Goal: Information Seeking & Learning: Learn about a topic

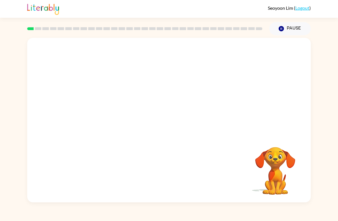
click at [105, 109] on video "Your browser must support playing .mp4 files to use Literably. Please try using…" at bounding box center [168, 86] width 283 height 97
click at [103, 107] on video "Your browser must support playing .mp4 files to use Literably. Please try using…" at bounding box center [168, 86] width 283 height 97
click at [113, 110] on video "Your browser must support playing .mp4 files to use Literably. Please try using…" at bounding box center [168, 86] width 283 height 97
click at [182, 125] on div at bounding box center [169, 122] width 37 height 21
click at [155, 124] on button "button" at bounding box center [169, 122] width 37 height 21
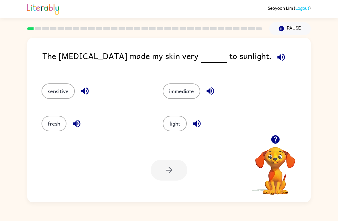
click at [276, 143] on icon "button" at bounding box center [275, 139] width 8 height 8
click at [275, 133] on button "button" at bounding box center [275, 139] width 15 height 15
click at [176, 125] on button "light" at bounding box center [175, 123] width 24 height 15
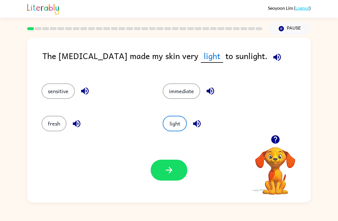
click at [167, 177] on button "button" at bounding box center [169, 169] width 37 height 21
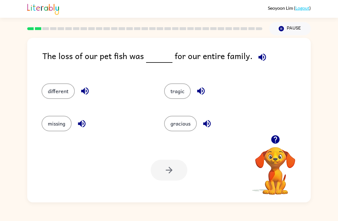
click at [282, 137] on button "button" at bounding box center [275, 139] width 15 height 15
click at [274, 137] on icon "button" at bounding box center [275, 139] width 10 height 10
click at [274, 137] on div "gracious" at bounding box center [214, 121] width 123 height 32
click at [274, 145] on video "Your browser must support playing .mp4 files to use Literably. Please try using…" at bounding box center [274, 166] width 57 height 57
click at [279, 139] on video "Your browser must support playing .mp4 files to use Literably. Please try using…" at bounding box center [274, 166] width 57 height 57
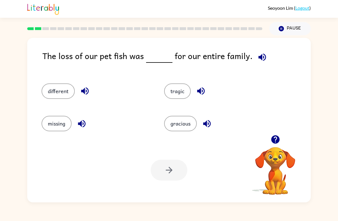
click at [56, 123] on button "missing" at bounding box center [57, 123] width 30 height 15
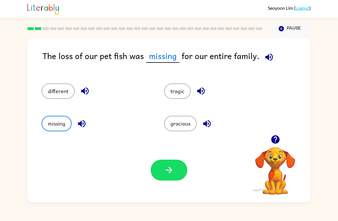
click at [173, 176] on button "button" at bounding box center [169, 169] width 37 height 21
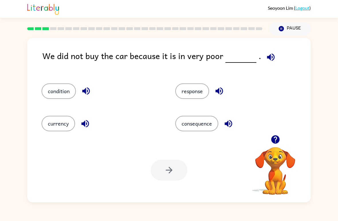
click at [270, 56] on icon "button" at bounding box center [271, 57] width 10 height 10
click at [270, 56] on icon "button" at bounding box center [270, 56] width 7 height 7
click at [206, 131] on button "consequence" at bounding box center [196, 123] width 43 height 15
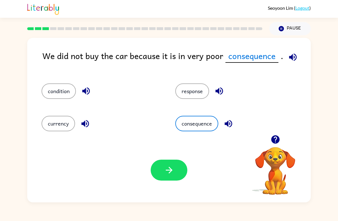
click at [73, 129] on button "currency" at bounding box center [58, 123] width 33 height 15
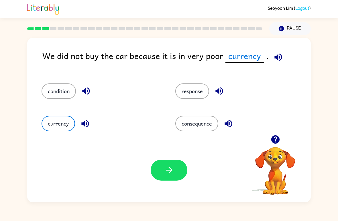
click at [153, 179] on div at bounding box center [169, 169] width 37 height 21
click at [167, 169] on icon "button" at bounding box center [169, 170] width 10 height 10
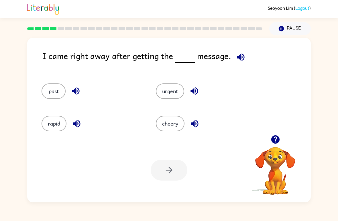
click at [240, 53] on icon "button" at bounding box center [241, 57] width 10 height 10
click at [176, 90] on button "urgent" at bounding box center [170, 90] width 28 height 15
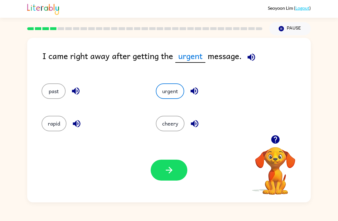
click at [185, 162] on div at bounding box center [169, 169] width 37 height 21
click at [172, 171] on icon "button" at bounding box center [169, 170] width 10 height 10
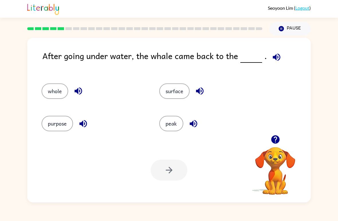
click at [281, 48] on div "After going under water, the whale came back to the . whole surface purpose pea…" at bounding box center [168, 120] width 283 height 164
click at [273, 56] on icon "button" at bounding box center [275, 56] width 7 height 7
click at [277, 57] on icon "button" at bounding box center [276, 57] width 10 height 10
click at [199, 94] on icon "button" at bounding box center [199, 90] width 7 height 7
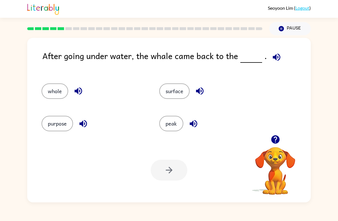
click at [204, 90] on icon "button" at bounding box center [200, 91] width 10 height 10
click at [201, 93] on icon "button" at bounding box center [199, 90] width 7 height 7
click at [198, 93] on icon "button" at bounding box center [200, 91] width 10 height 10
click at [187, 91] on button "surface" at bounding box center [174, 90] width 30 height 15
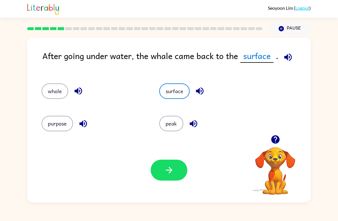
click at [159, 184] on div "Your browser must support playing .mp4 files to use Literably. Please try using…" at bounding box center [168, 170] width 283 height 64
click at [166, 179] on button "button" at bounding box center [169, 169] width 37 height 21
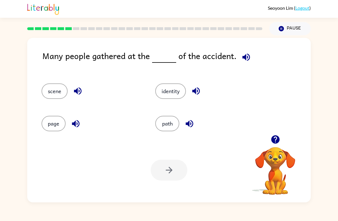
click at [178, 93] on button "identity" at bounding box center [170, 90] width 31 height 15
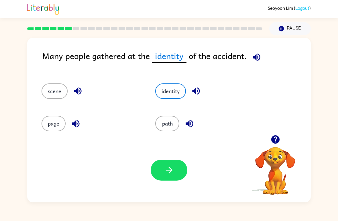
click at [49, 92] on button "scene" at bounding box center [55, 90] width 26 height 15
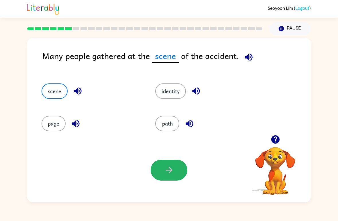
click at [157, 173] on button "button" at bounding box center [169, 169] width 37 height 21
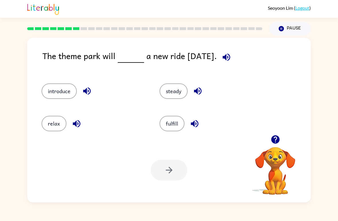
click at [273, 134] on button "button" at bounding box center [275, 139] width 15 height 15
click at [273, 134] on div "introduce steady relax fulfill" at bounding box center [169, 105] width 272 height 60
click at [273, 142] on video "Your browser must support playing .mp4 files to use Literably. Please try using…" at bounding box center [274, 166] width 57 height 57
click at [280, 140] on video "Your browser must support playing .mp4 files to use Literably. Please try using…" at bounding box center [274, 166] width 57 height 57
click at [285, 137] on div "The theme park will a new ride [DATE]. introduce steady relax fulfill Your brow…" at bounding box center [168, 120] width 283 height 164
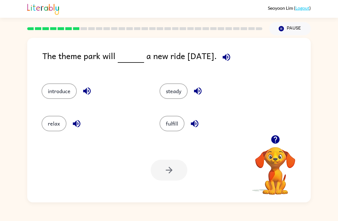
click at [283, 139] on div at bounding box center [274, 139] width 57 height 15
click at [288, 138] on div at bounding box center [274, 139] width 57 height 15
click at [283, 135] on div at bounding box center [274, 139] width 57 height 15
click at [282, 135] on div at bounding box center [274, 139] width 57 height 15
click at [276, 138] on icon "button" at bounding box center [275, 139] width 10 height 10
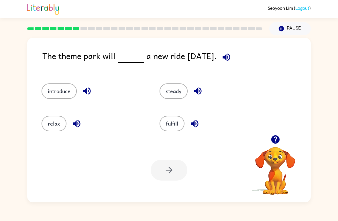
click at [276, 138] on icon "button" at bounding box center [275, 139] width 10 height 10
click at [68, 97] on button "introduce" at bounding box center [59, 90] width 35 height 15
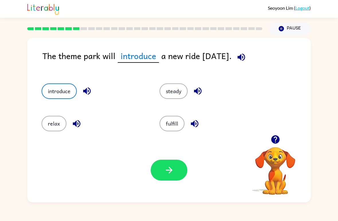
click at [89, 92] on icon "button" at bounding box center [87, 91] width 10 height 10
click at [167, 177] on button "button" at bounding box center [169, 169] width 37 height 21
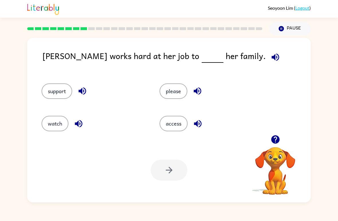
click at [205, 127] on button "button" at bounding box center [197, 123] width 15 height 15
click at [81, 93] on icon "button" at bounding box center [82, 91] width 10 height 10
click at [59, 92] on button "support" at bounding box center [57, 90] width 31 height 15
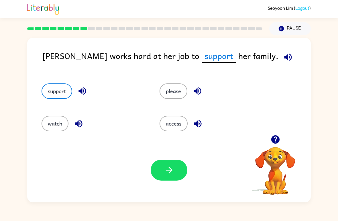
click at [184, 163] on button "button" at bounding box center [169, 169] width 37 height 21
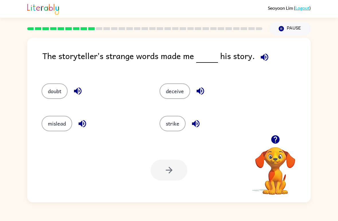
click at [265, 53] on icon "button" at bounding box center [264, 57] width 10 height 10
click at [183, 95] on button "deceive" at bounding box center [174, 90] width 31 height 15
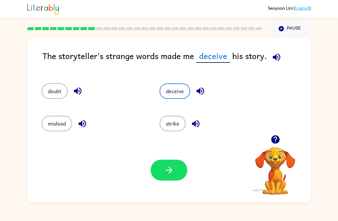
click at [173, 168] on icon "button" at bounding box center [169, 170] width 10 height 10
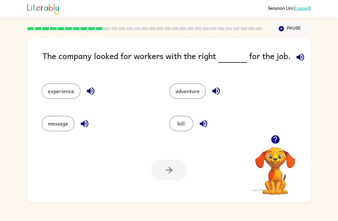
click at [297, 60] on icon "button" at bounding box center [299, 56] width 7 height 7
click at [89, 92] on icon "button" at bounding box center [90, 90] width 7 height 7
click at [65, 82] on div "experience" at bounding box center [95, 88] width 128 height 32
click at [69, 92] on button "experience" at bounding box center [61, 90] width 39 height 15
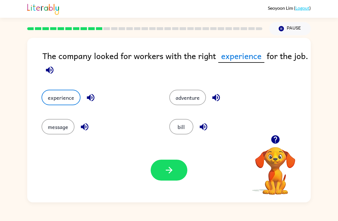
click at [180, 174] on button "button" at bounding box center [169, 169] width 37 height 21
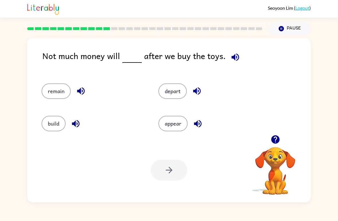
click at [42, 108] on div "build" at bounding box center [89, 121] width 117 height 32
click at [237, 56] on icon "button" at bounding box center [235, 57] width 10 height 10
click at [174, 121] on button "appear" at bounding box center [172, 123] width 29 height 15
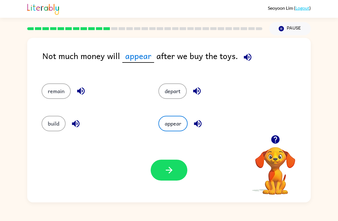
click at [164, 171] on icon "button" at bounding box center [169, 170] width 10 height 10
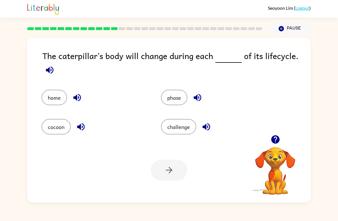
click at [66, 127] on button "cocoon" at bounding box center [56, 126] width 29 height 15
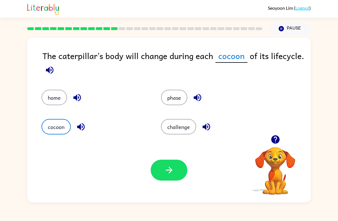
click at [178, 96] on button "phase" at bounding box center [174, 97] width 26 height 15
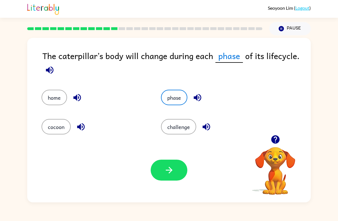
click at [165, 168] on icon "button" at bounding box center [169, 170] width 10 height 10
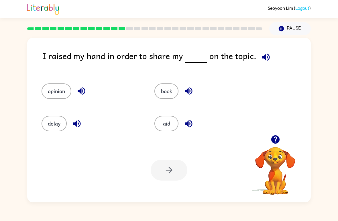
click at [53, 90] on button "opinion" at bounding box center [57, 90] width 30 height 15
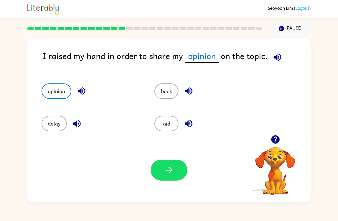
click at [169, 164] on button "button" at bounding box center [169, 169] width 37 height 21
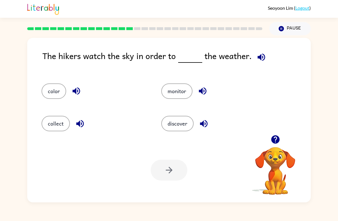
click at [183, 124] on button "discover" at bounding box center [177, 123] width 32 height 15
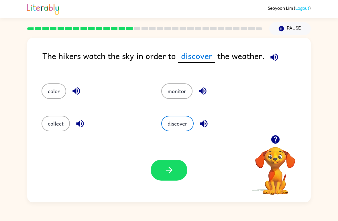
click at [167, 178] on button "button" at bounding box center [169, 169] width 37 height 21
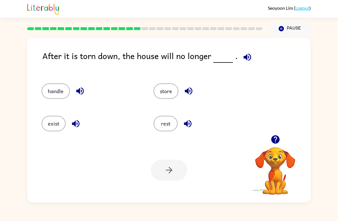
click at [168, 120] on button "rest" at bounding box center [165, 123] width 24 height 15
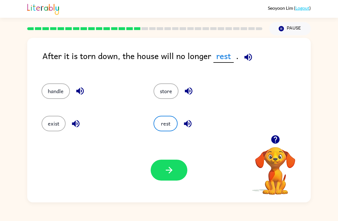
click at [161, 177] on button "button" at bounding box center [169, 169] width 37 height 21
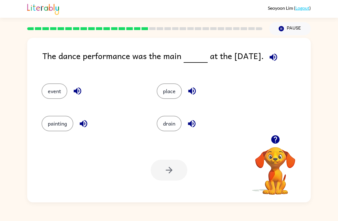
click at [169, 126] on button "drain" at bounding box center [169, 123] width 25 height 15
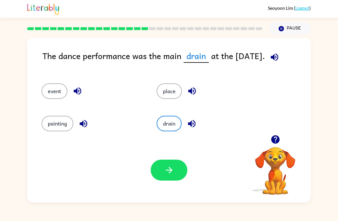
click at [170, 166] on icon "button" at bounding box center [169, 170] width 10 height 10
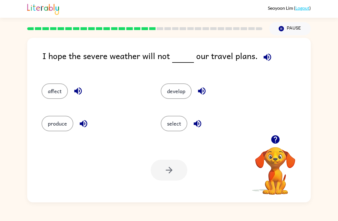
click at [178, 92] on button "develop" at bounding box center [176, 90] width 31 height 15
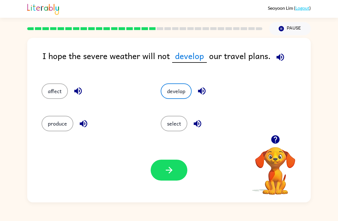
click at [178, 167] on button "button" at bounding box center [169, 169] width 37 height 21
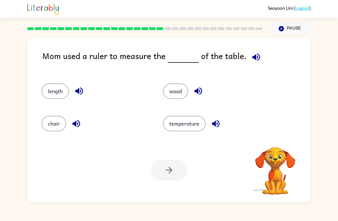
click at [253, 64] on button "button" at bounding box center [256, 57] width 15 height 15
click at [253, 63] on button "button" at bounding box center [256, 57] width 15 height 15
click at [254, 59] on icon "button" at bounding box center [256, 57] width 10 height 10
click at [254, 57] on icon "button" at bounding box center [255, 56] width 7 height 7
click at [252, 57] on icon "button" at bounding box center [255, 56] width 7 height 7
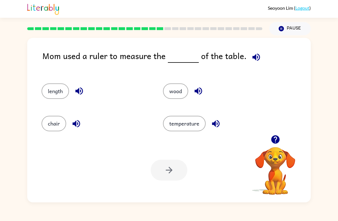
click at [256, 54] on icon "button" at bounding box center [256, 57] width 10 height 10
click at [255, 57] on icon "button" at bounding box center [256, 57] width 10 height 10
click at [256, 54] on icon "button" at bounding box center [256, 57] width 10 height 10
click at [51, 130] on button "chair" at bounding box center [54, 123] width 25 height 15
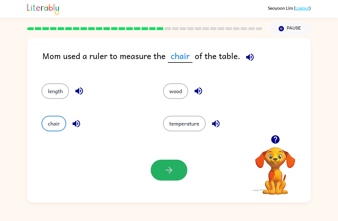
click at [170, 176] on button "button" at bounding box center [169, 169] width 37 height 21
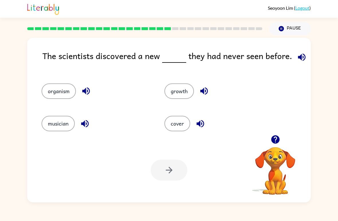
click at [50, 82] on div "organism" at bounding box center [92, 88] width 123 height 32
click at [48, 88] on button "organism" at bounding box center [59, 90] width 34 height 15
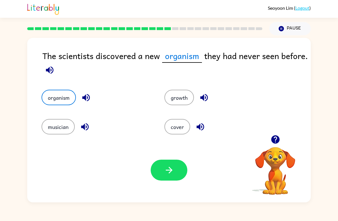
click at [166, 176] on button "button" at bounding box center [169, 169] width 37 height 21
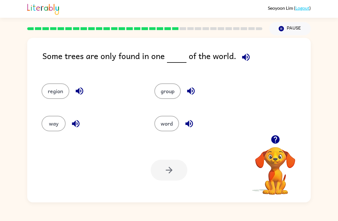
click at [158, 127] on button "word" at bounding box center [166, 123] width 25 height 15
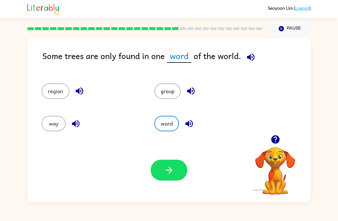
click at [167, 175] on icon "button" at bounding box center [169, 170] width 10 height 10
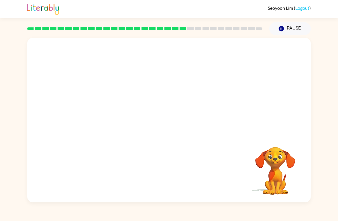
click at [119, 45] on video "Your browser must support playing .mp4 files to use Literably. Please try using…" at bounding box center [168, 86] width 283 height 97
click at [129, 118] on video "Your browser must support playing .mp4 files to use Literably. Please try using…" at bounding box center [168, 86] width 283 height 97
click at [112, 125] on video "Your browser must support playing .mp4 files to use Literably. Please try using…" at bounding box center [168, 86] width 283 height 97
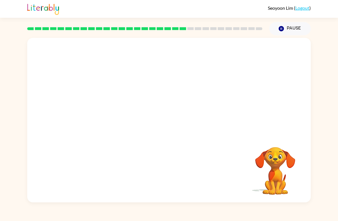
click at [114, 114] on video "Your browser must support playing .mp4 files to use Literably. Please try using…" at bounding box center [168, 86] width 283 height 97
click at [187, 118] on div at bounding box center [169, 122] width 37 height 21
click at [169, 126] on div at bounding box center [169, 122] width 37 height 21
click at [171, 125] on div at bounding box center [169, 122] width 37 height 21
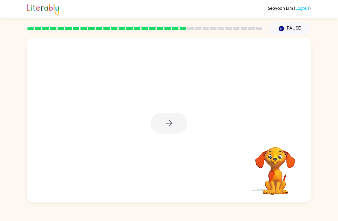
click at [174, 128] on div at bounding box center [169, 122] width 37 height 21
click at [172, 120] on icon "button" at bounding box center [169, 123] width 10 height 10
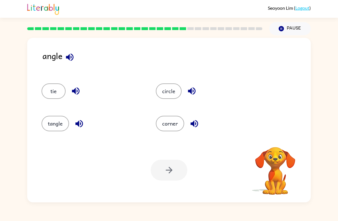
click at [165, 177] on div at bounding box center [169, 169] width 37 height 21
click at [172, 131] on button "corner" at bounding box center [170, 123] width 28 height 15
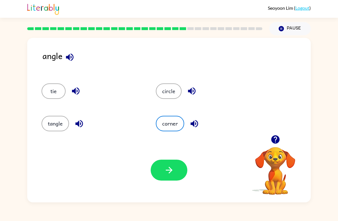
click at [172, 180] on button "button" at bounding box center [169, 169] width 37 height 21
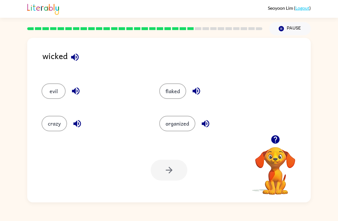
click at [175, 90] on button "flaked" at bounding box center [172, 90] width 27 height 15
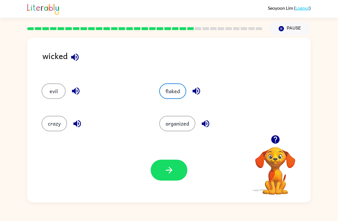
click at [172, 167] on icon "button" at bounding box center [169, 170] width 10 height 10
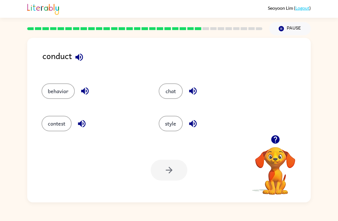
click at [66, 90] on button "behavior" at bounding box center [58, 90] width 33 height 15
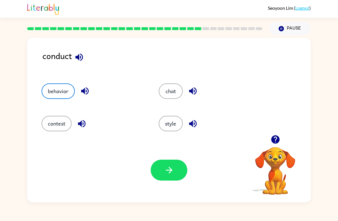
click at [54, 131] on button "contest" at bounding box center [57, 123] width 30 height 15
click at [175, 172] on button "button" at bounding box center [169, 169] width 37 height 21
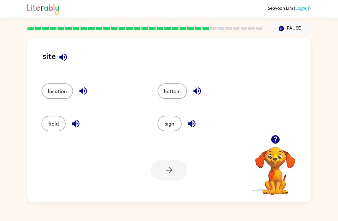
click at [62, 91] on button "location" at bounding box center [57, 90] width 31 height 15
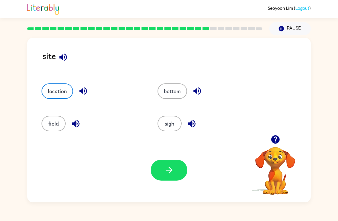
click at [183, 175] on button "button" at bounding box center [169, 169] width 37 height 21
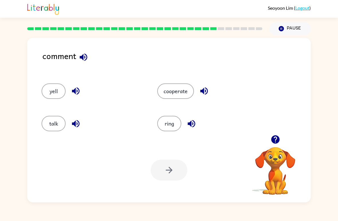
click at [187, 92] on button "cooperate" at bounding box center [175, 90] width 37 height 15
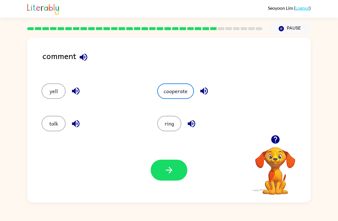
click at [174, 169] on icon "button" at bounding box center [169, 170] width 10 height 10
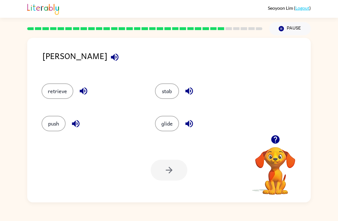
click at [166, 119] on button "glide" at bounding box center [167, 123] width 24 height 15
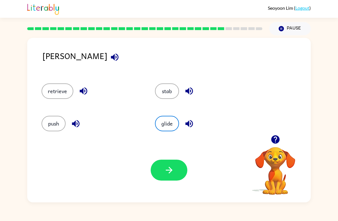
click at [47, 86] on button "retrieve" at bounding box center [58, 90] width 32 height 15
click at [173, 172] on icon "button" at bounding box center [169, 170] width 10 height 10
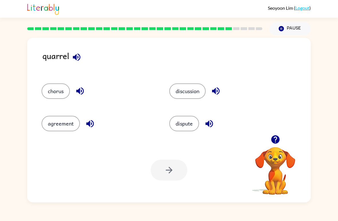
click at [202, 93] on button "discussion" at bounding box center [187, 90] width 36 height 15
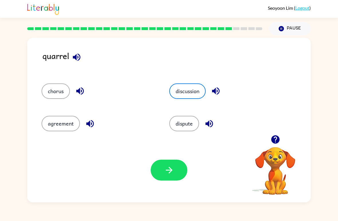
click at [188, 124] on button "dispute" at bounding box center [184, 123] width 30 height 15
click at [64, 91] on button "chorus" at bounding box center [56, 90] width 28 height 15
click at [180, 180] on button "button" at bounding box center [169, 169] width 37 height 21
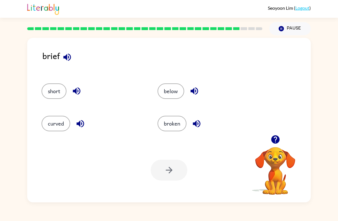
click at [56, 122] on button "curved" at bounding box center [56, 123] width 29 height 15
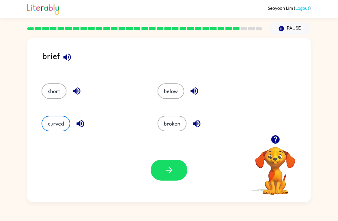
click at [173, 170] on icon "button" at bounding box center [169, 170] width 10 height 10
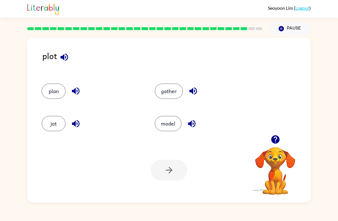
click at [51, 92] on button "plan" at bounding box center [54, 90] width 24 height 15
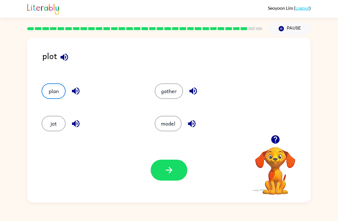
click at [175, 177] on button "button" at bounding box center [169, 169] width 37 height 21
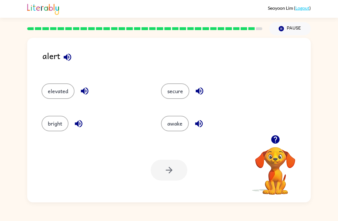
click at [179, 90] on button "secure" at bounding box center [175, 90] width 28 height 15
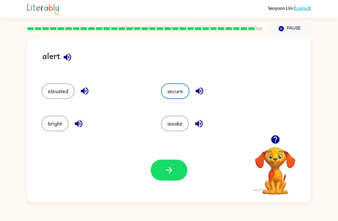
click at [162, 172] on button "button" at bounding box center [169, 169] width 37 height 21
